Goal: Check status

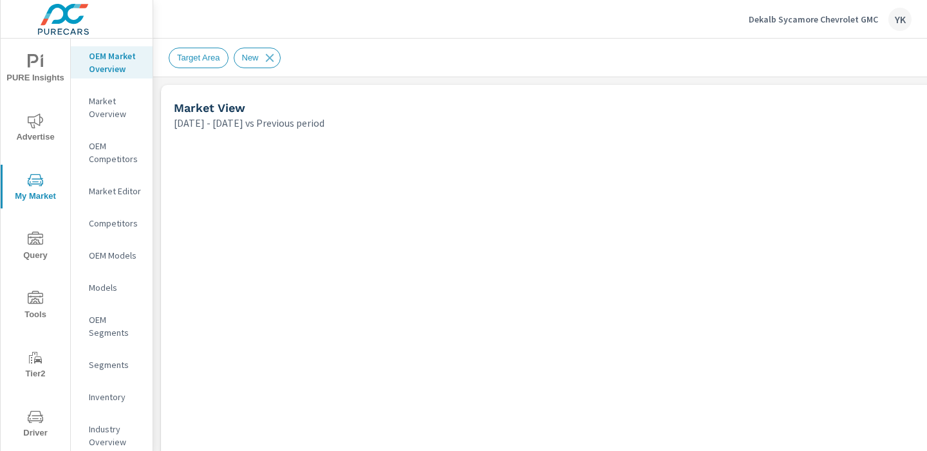
scroll to position [1, 0]
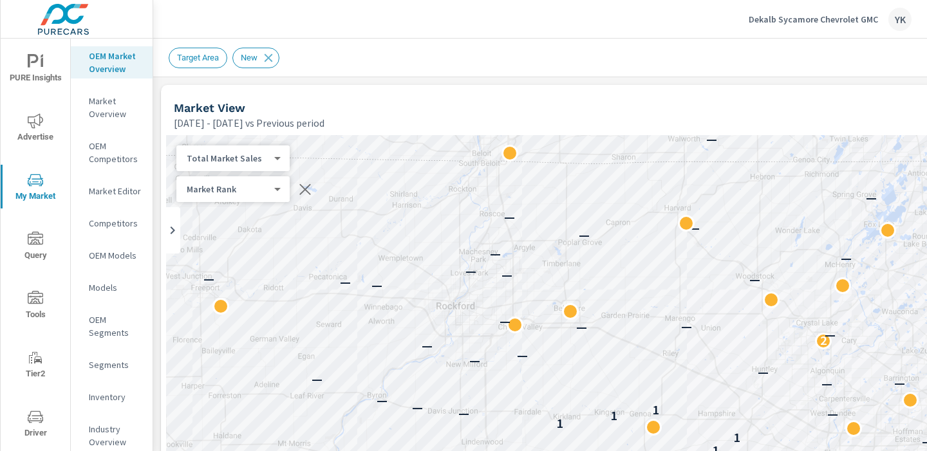
scroll to position [0, 179]
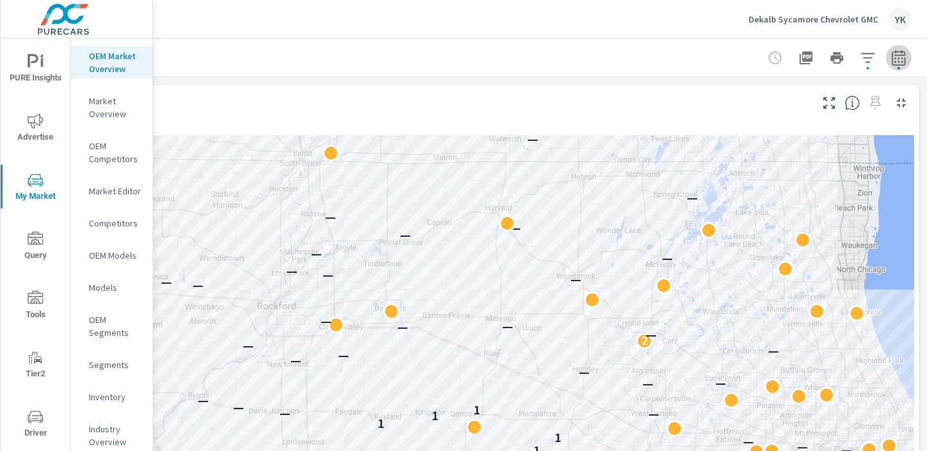
click at [895, 60] on icon "button" at bounding box center [898, 57] width 15 height 15
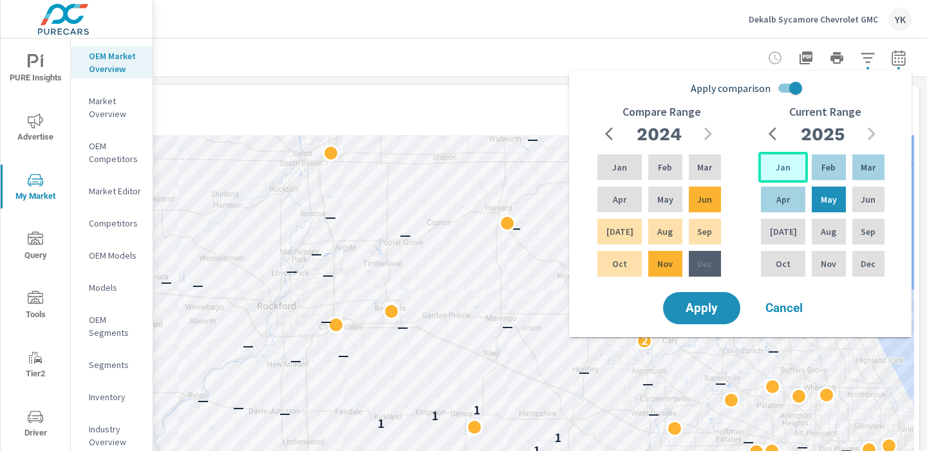
click at [775, 159] on div "Jan" at bounding box center [783, 167] width 50 height 31
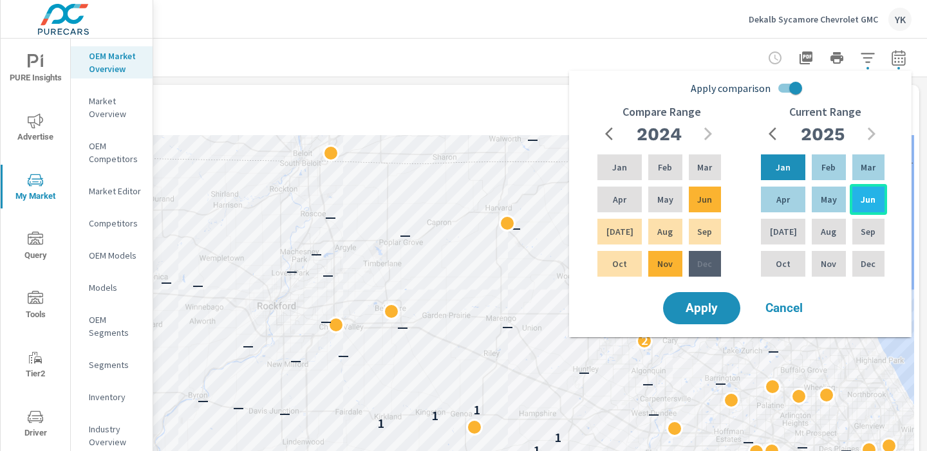
click at [861, 199] on p "Jun" at bounding box center [868, 199] width 15 height 13
click at [800, 87] on input "Apply comparison" at bounding box center [795, 88] width 73 height 24
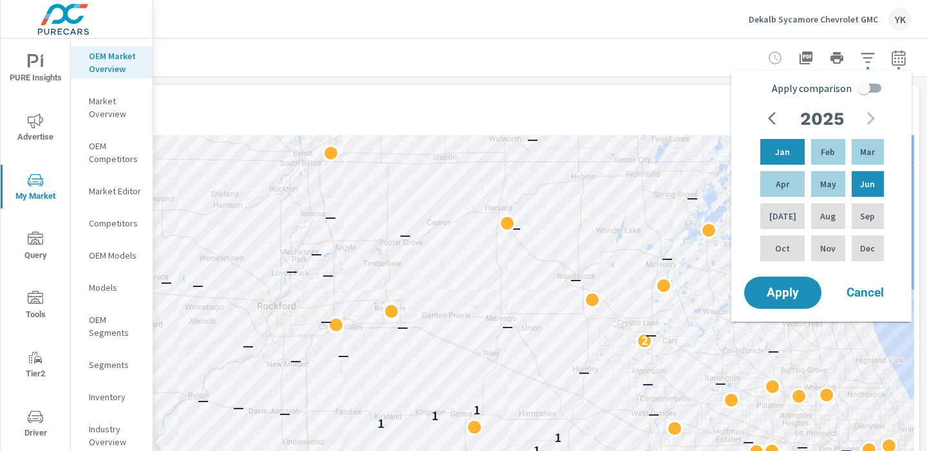
click at [800, 87] on span "Apply comparison" at bounding box center [812, 87] width 80 height 15
click at [827, 87] on input "Apply comparison" at bounding box center [863, 88] width 73 height 24
checkbox input "true"
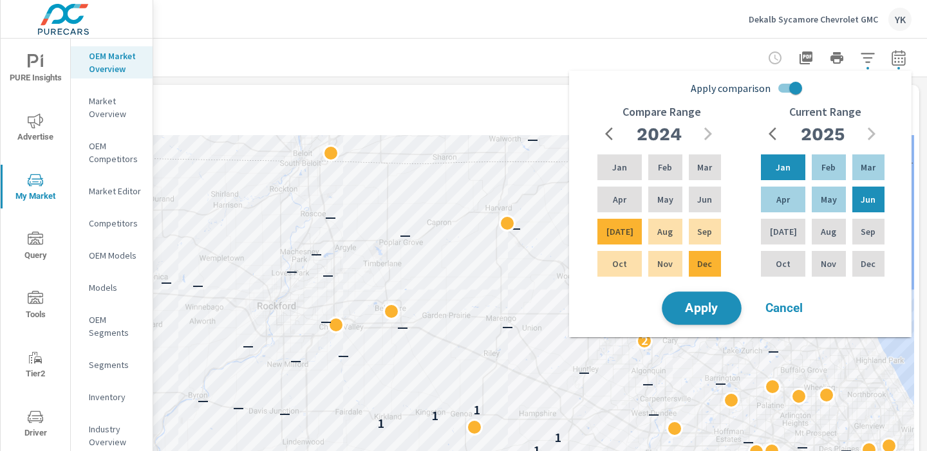
click at [720, 306] on span "Apply" at bounding box center [701, 309] width 53 height 12
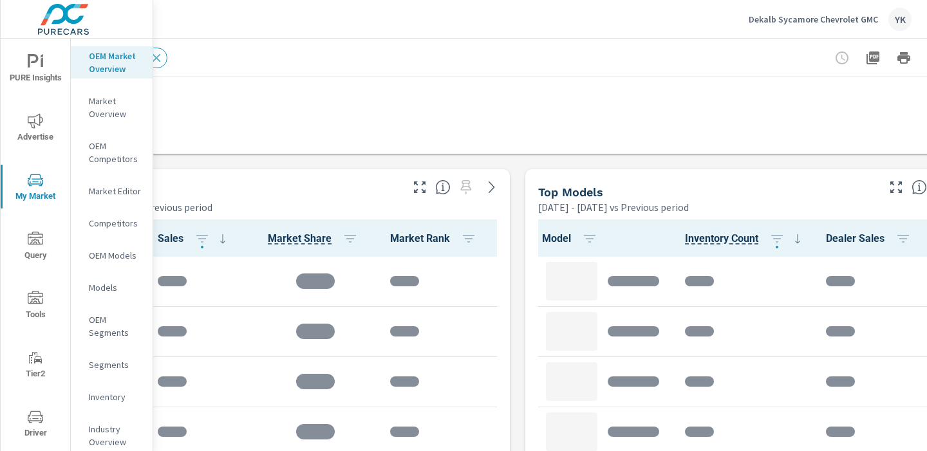
scroll to position [742, 179]
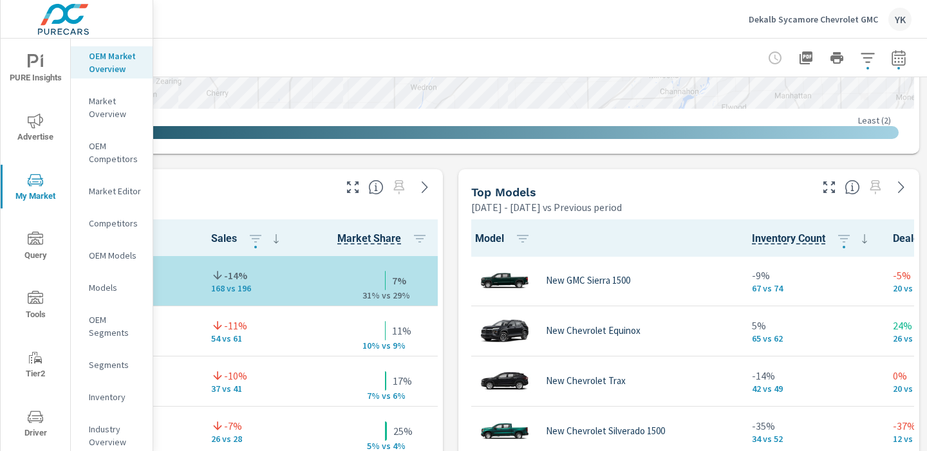
scroll to position [1, 224]
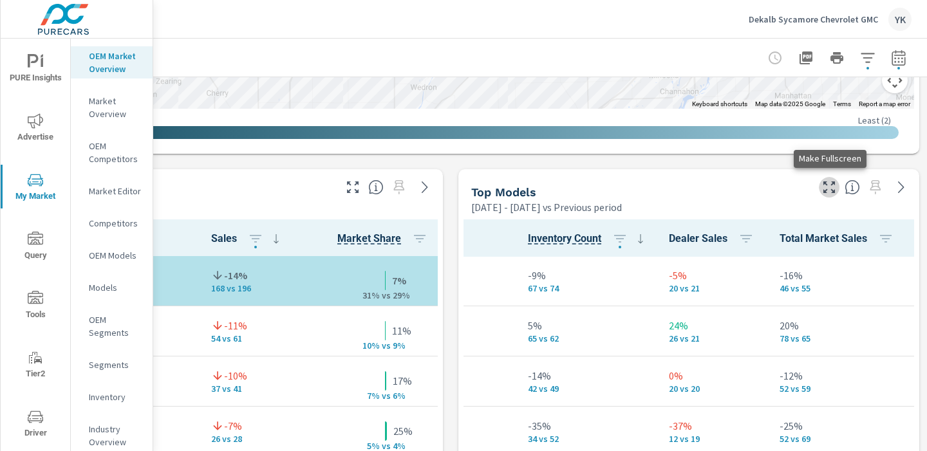
click at [831, 192] on icon "button" at bounding box center [829, 187] width 15 height 15
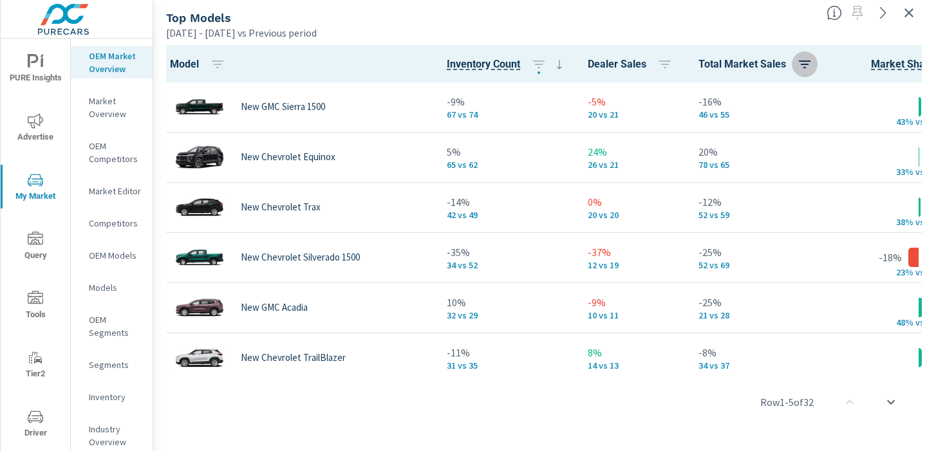
click at [813, 66] on icon "button" at bounding box center [804, 64] width 15 height 15
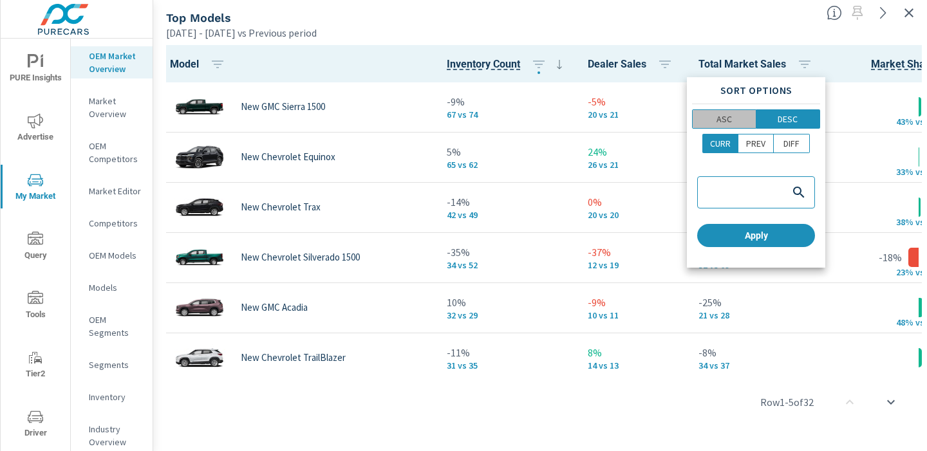
click at [717, 120] on p "ASC" at bounding box center [724, 119] width 15 height 13
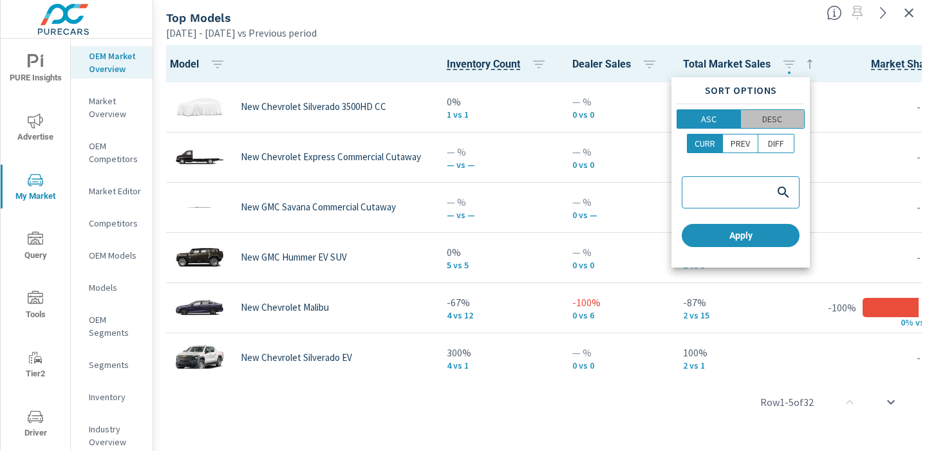
click at [778, 120] on p "DESC" at bounding box center [772, 119] width 20 height 13
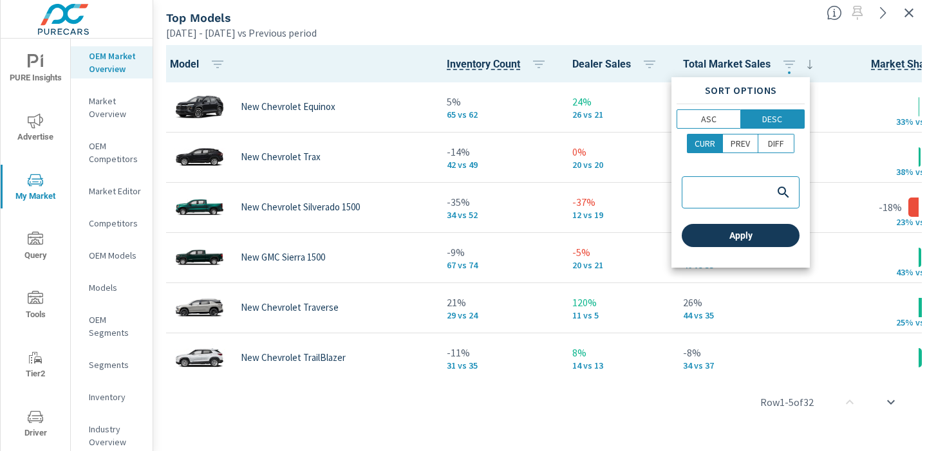
click at [742, 243] on button "Apply" at bounding box center [741, 235] width 118 height 23
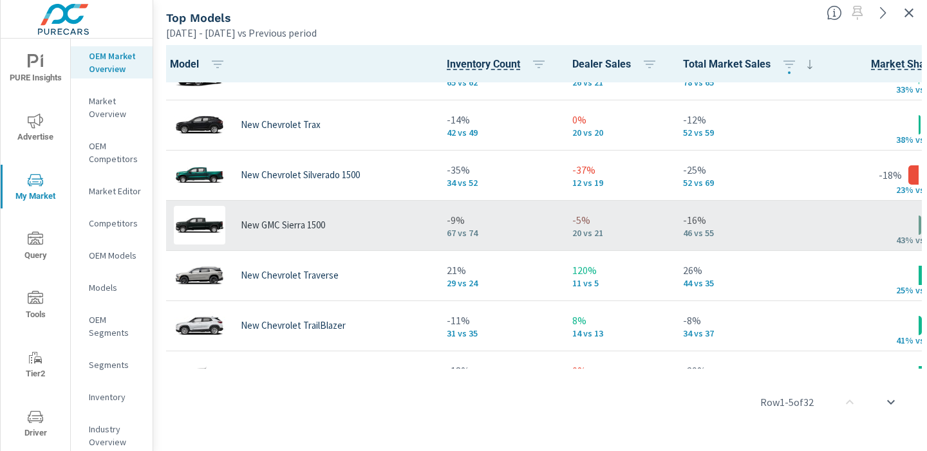
scroll to position [34, 0]
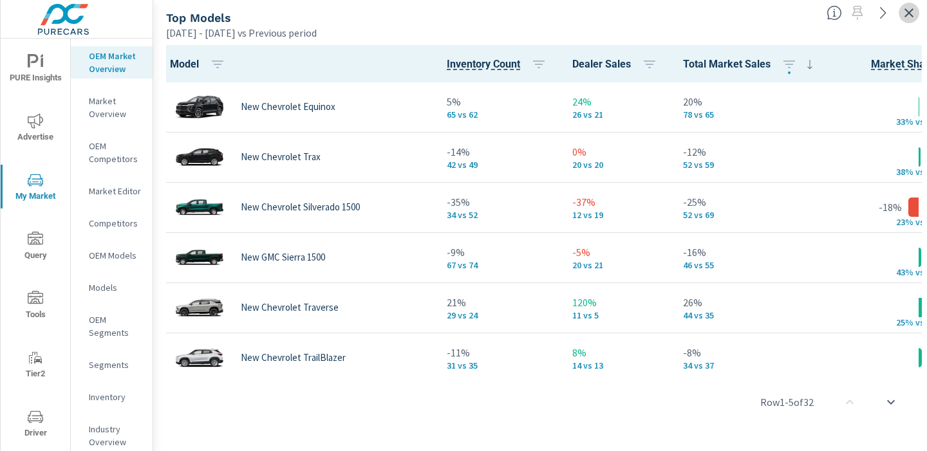
click at [912, 14] on icon "button" at bounding box center [908, 12] width 15 height 15
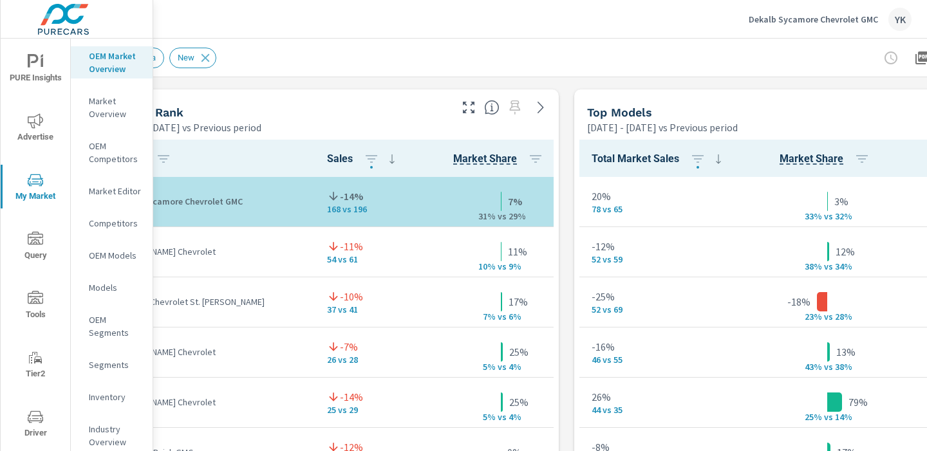
scroll to position [822, 179]
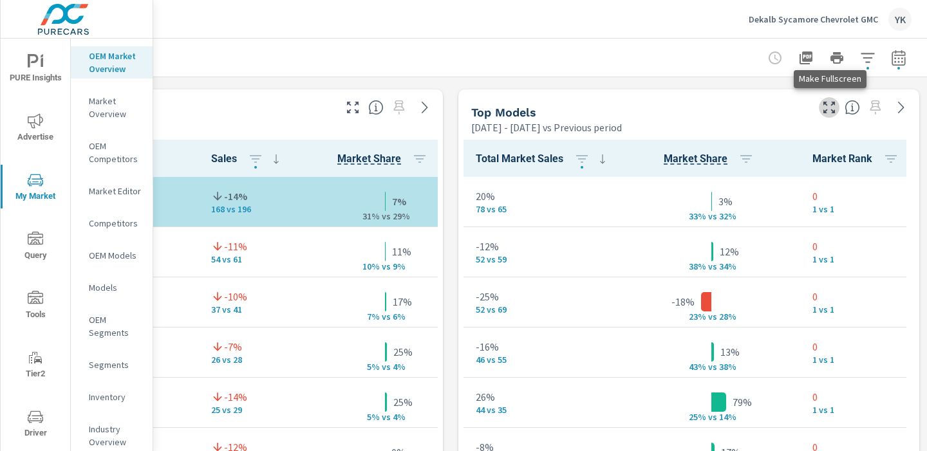
click at [826, 108] on icon "button" at bounding box center [829, 107] width 15 height 15
